Goal: Communication & Community: Answer question/provide support

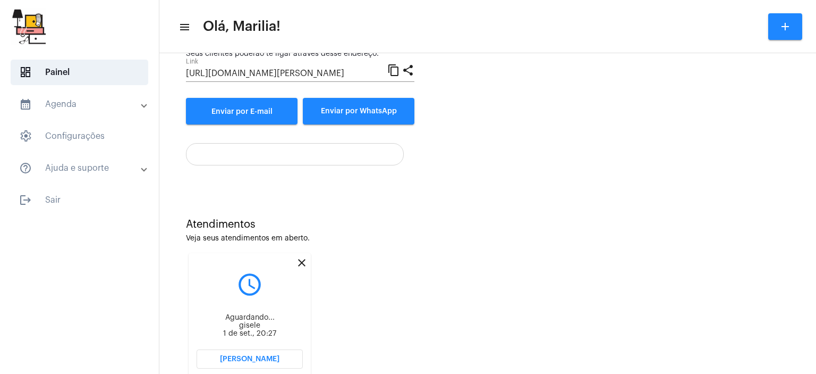
scroll to position [160, 0]
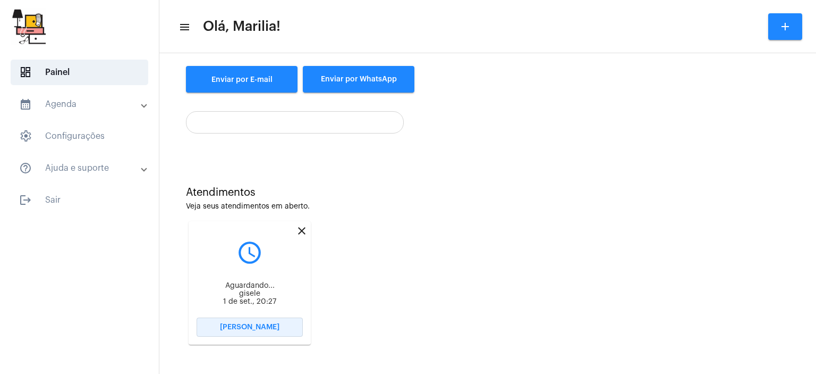
click at [251, 328] on span "[PERSON_NAME]" at bounding box center [250, 326] width 60 height 7
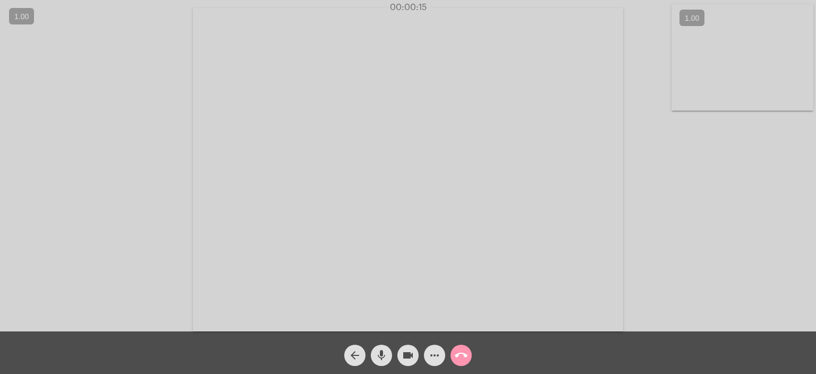
click at [379, 357] on mat-icon "mic" at bounding box center [381, 355] width 13 height 13
click at [379, 357] on mat-icon "mic_off" at bounding box center [381, 355] width 13 height 13
click at [463, 355] on mat-icon "call_end" at bounding box center [461, 355] width 13 height 13
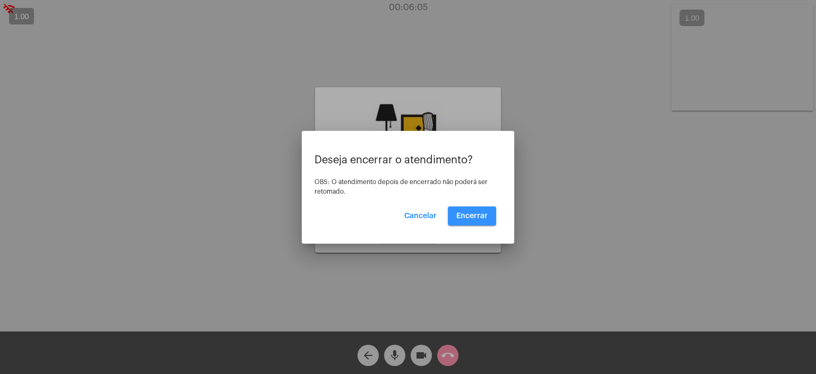
click at [477, 218] on span "Encerrar" at bounding box center [471, 215] width 31 height 7
